Goal: Transaction & Acquisition: Purchase product/service

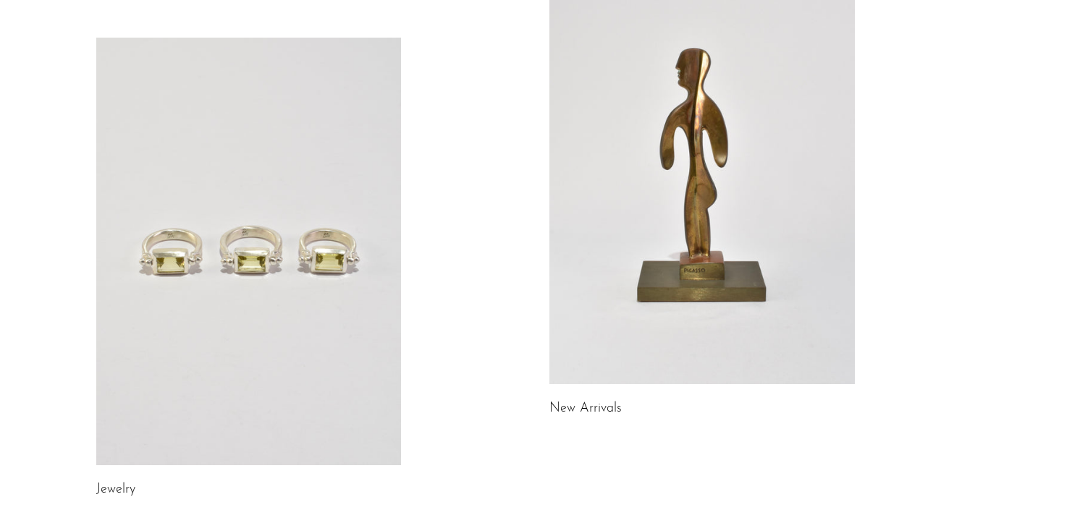
scroll to position [178, 0]
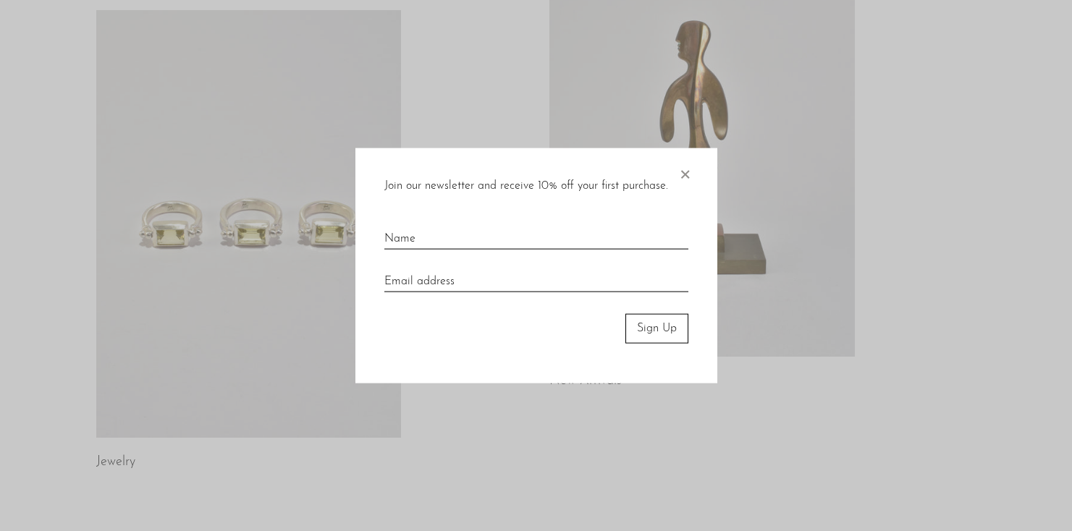
click at [692, 176] on div "Join our newsletter and receive 10% off your first purchase. × Sign Up" at bounding box center [536, 265] width 362 height 235
click at [683, 174] on span "×" at bounding box center [685, 171] width 14 height 46
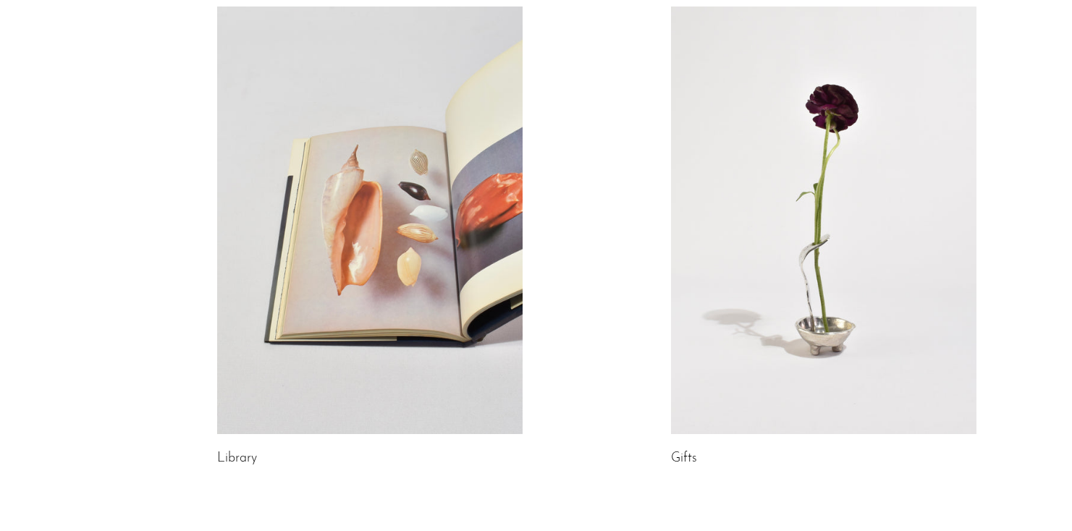
scroll to position [876, 0]
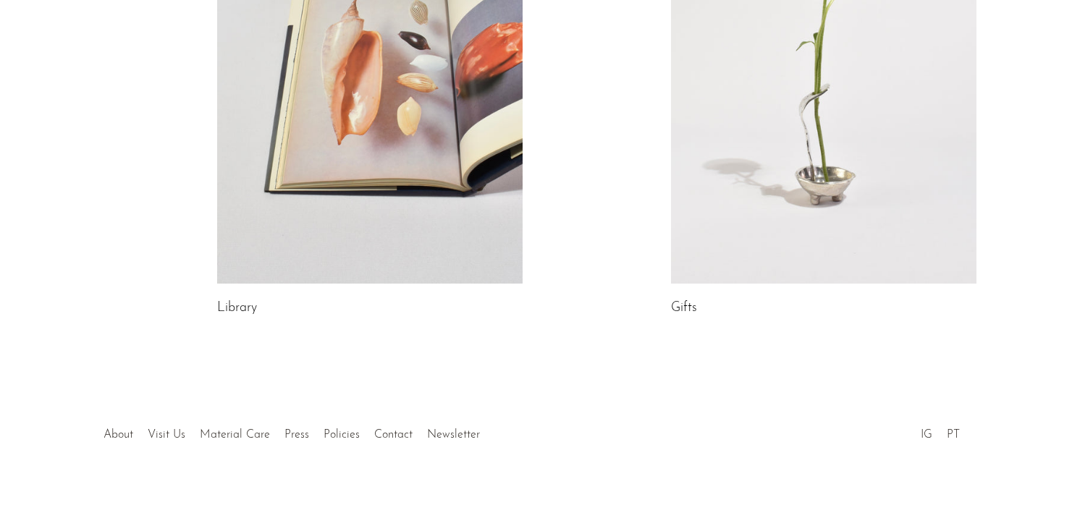
click at [785, 173] on link at bounding box center [823, 70] width 305 height 428
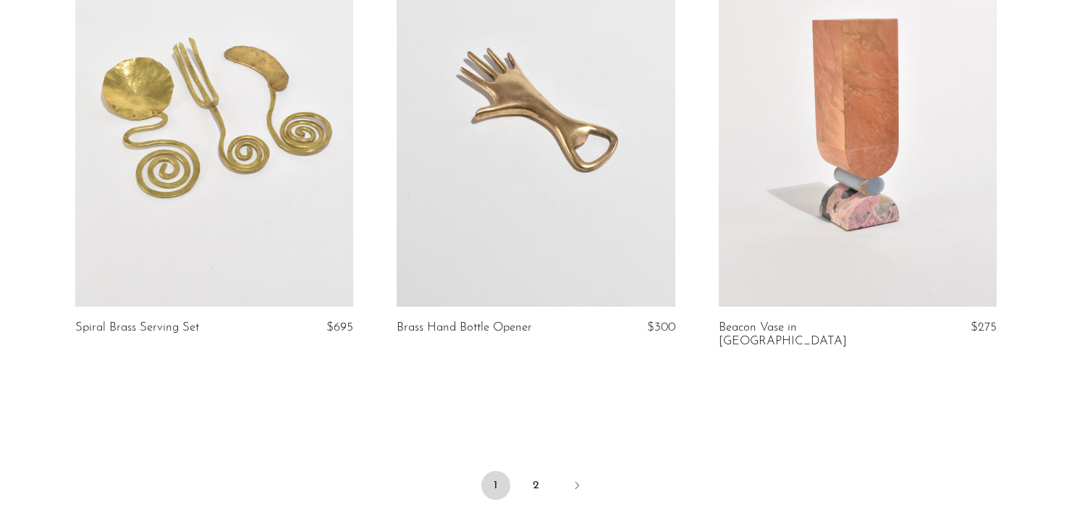
scroll to position [5235, 0]
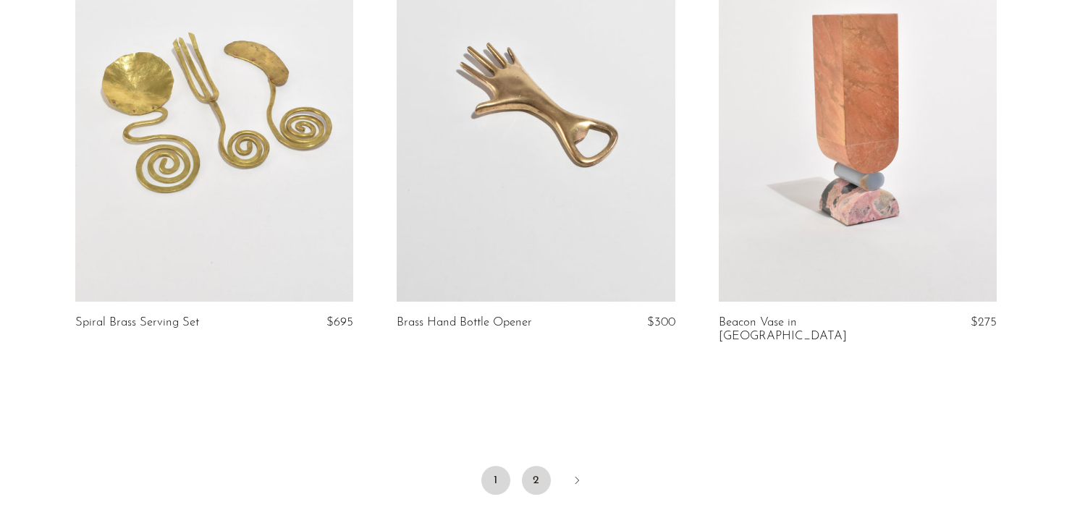
click at [538, 466] on link "2" at bounding box center [536, 480] width 29 height 29
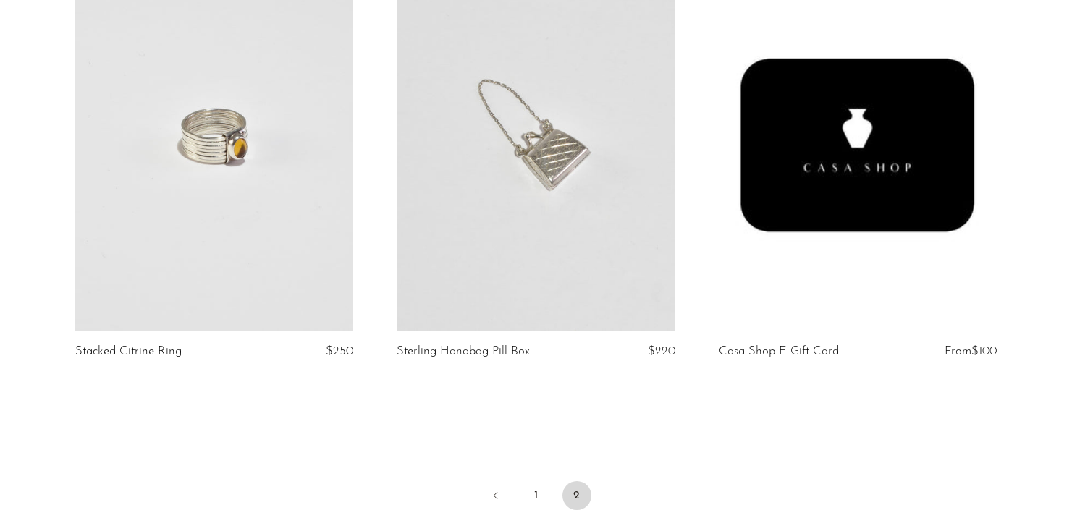
scroll to position [4757, 0]
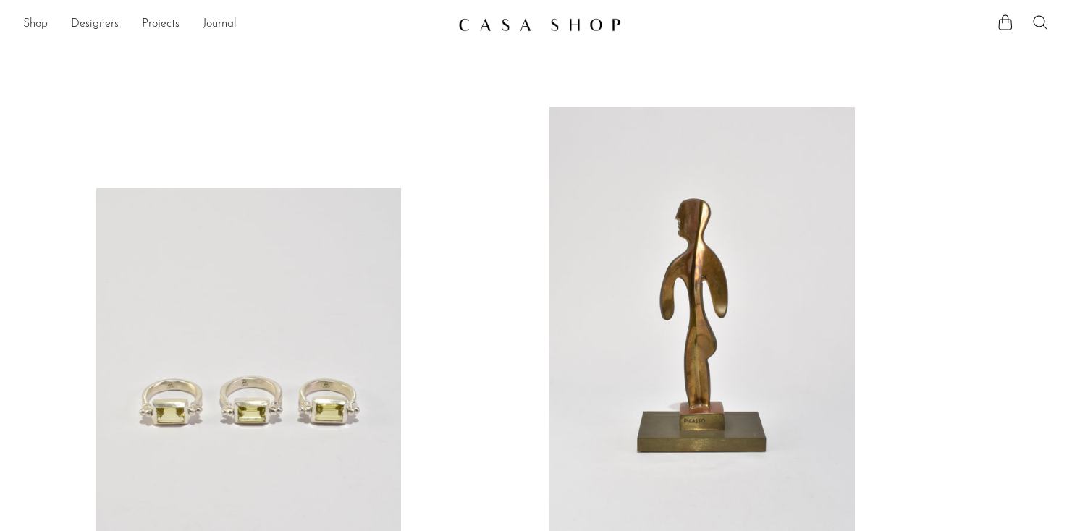
click at [40, 20] on link "Shop" at bounding box center [35, 24] width 25 height 19
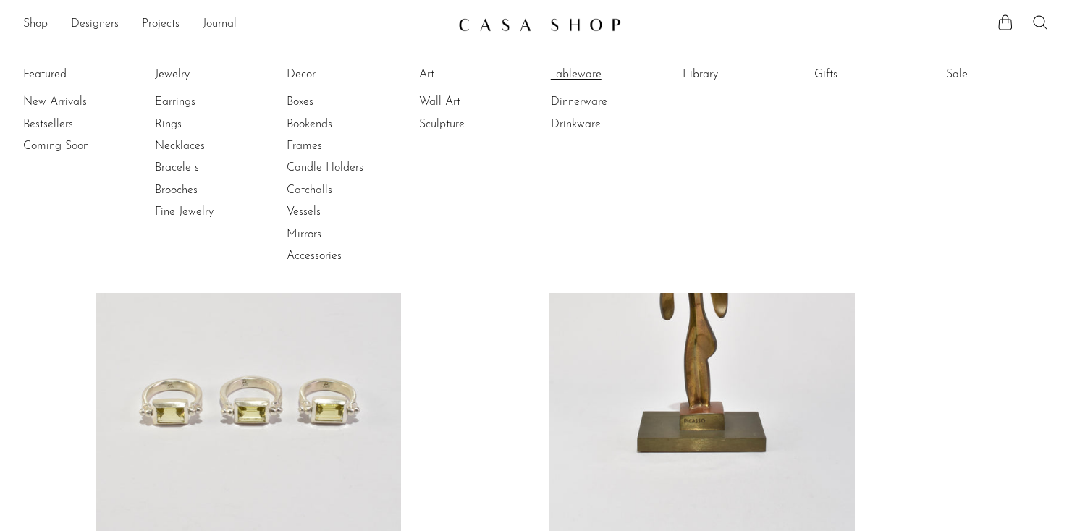
click at [573, 75] on link "Tableware" at bounding box center [605, 75] width 109 height 16
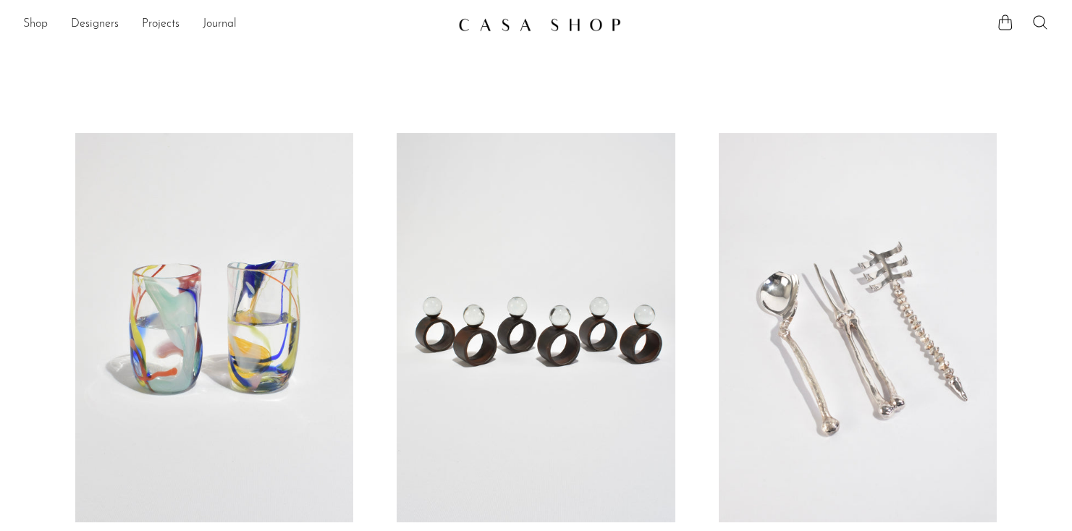
click at [23, 25] on link "Shop" at bounding box center [35, 24] width 25 height 19
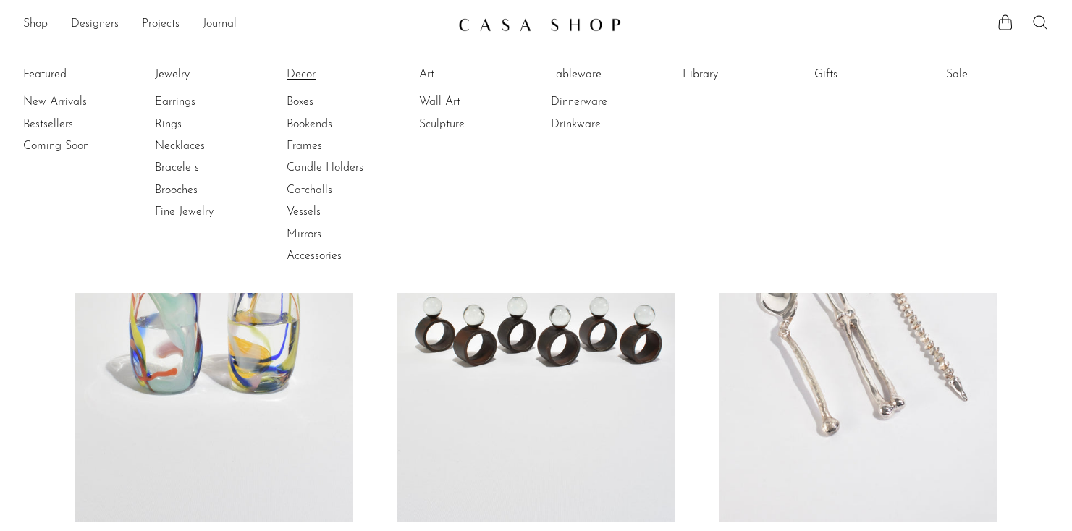
click at [293, 75] on link "Decor" at bounding box center [341, 75] width 109 height 16
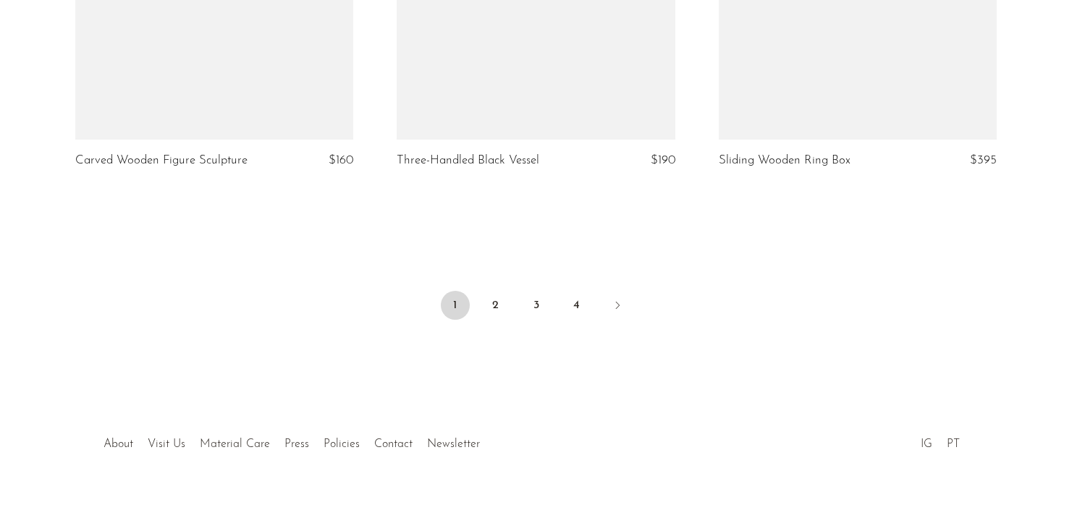
scroll to position [5407, 0]
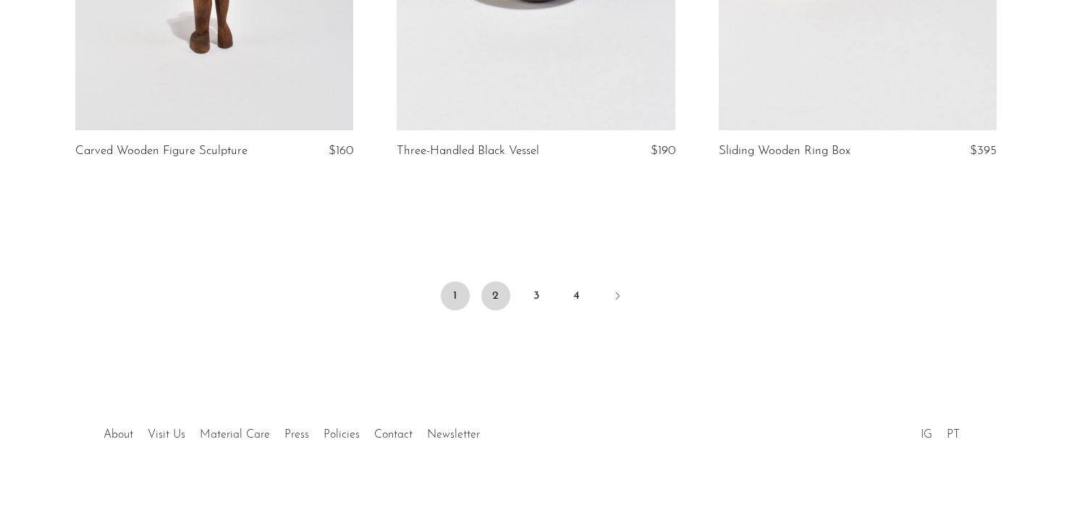
click at [496, 294] on link "2" at bounding box center [495, 296] width 29 height 29
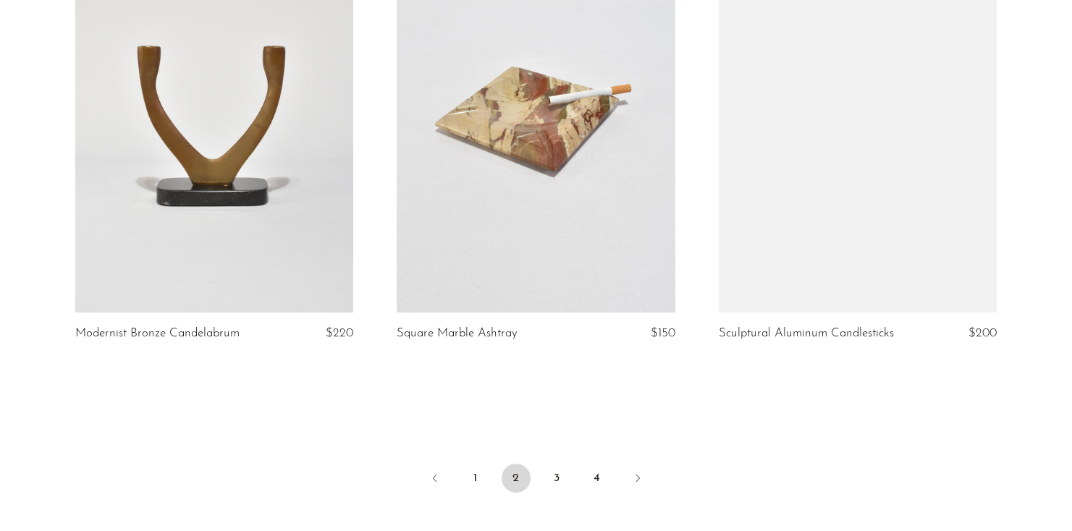
scroll to position [5215, 0]
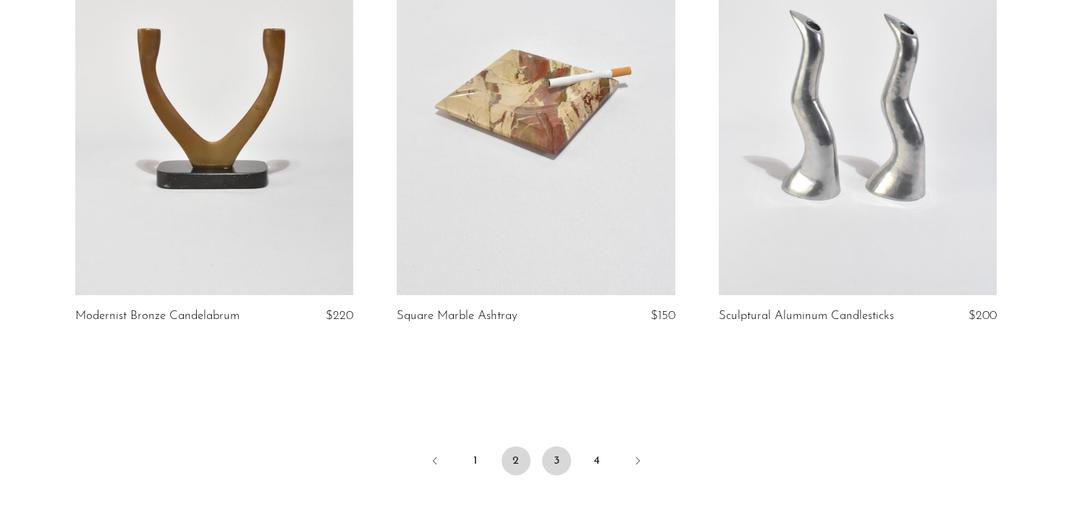
click at [558, 460] on link "3" at bounding box center [556, 461] width 29 height 29
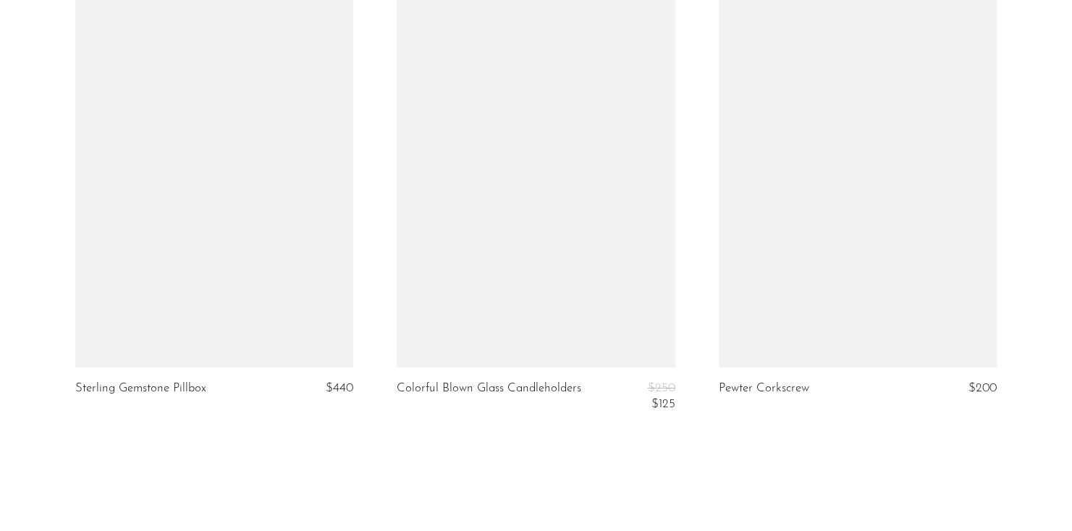
scroll to position [5160, 0]
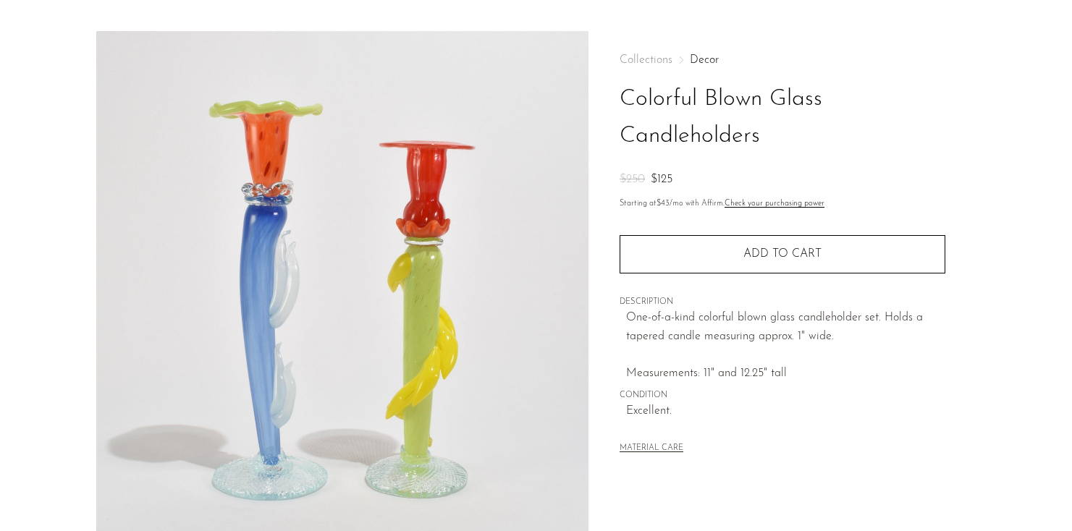
scroll to position [35, 0]
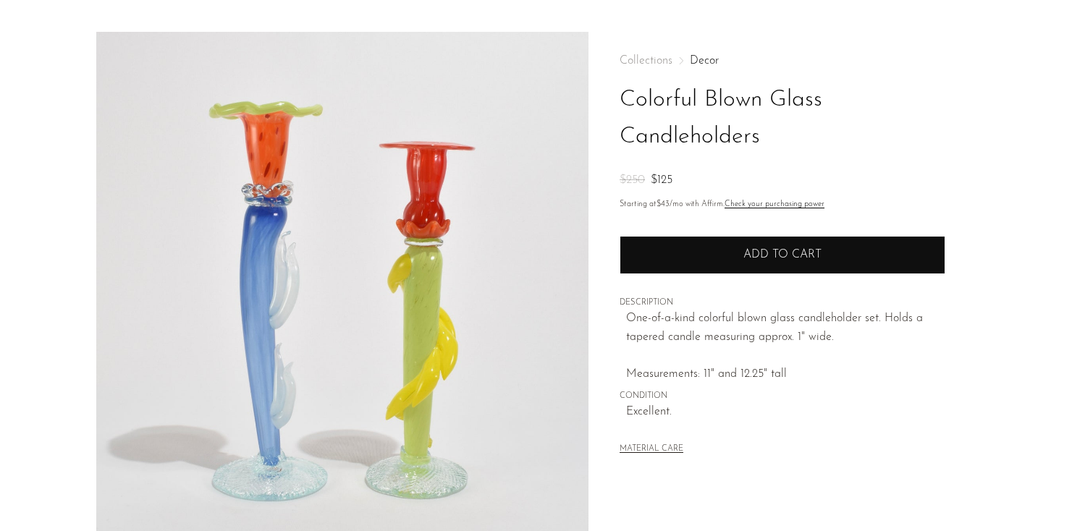
click at [770, 252] on span "Add to cart" at bounding box center [782, 255] width 78 height 12
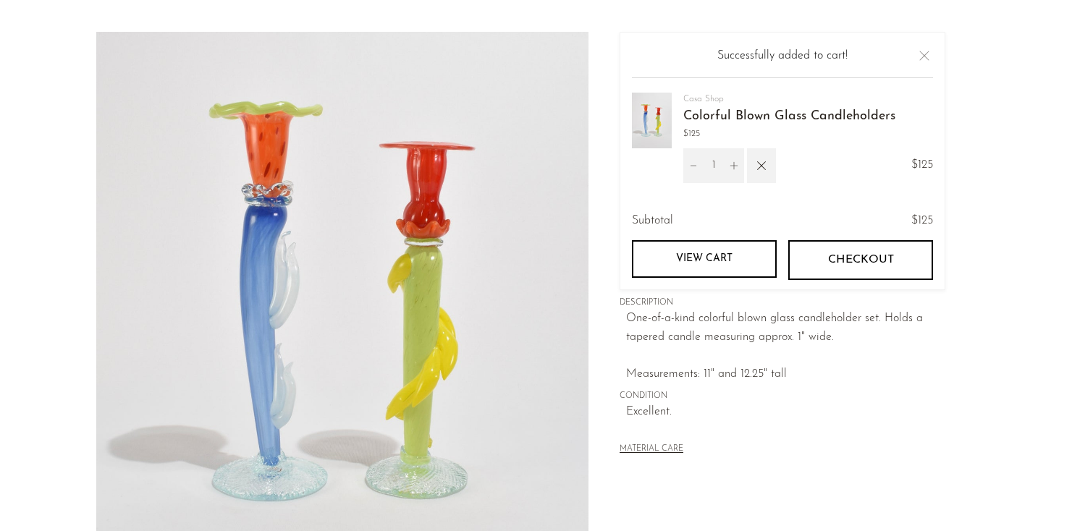
click at [824, 256] on button "Checkout" at bounding box center [860, 259] width 145 height 39
